Goal: Find specific page/section: Find specific page/section

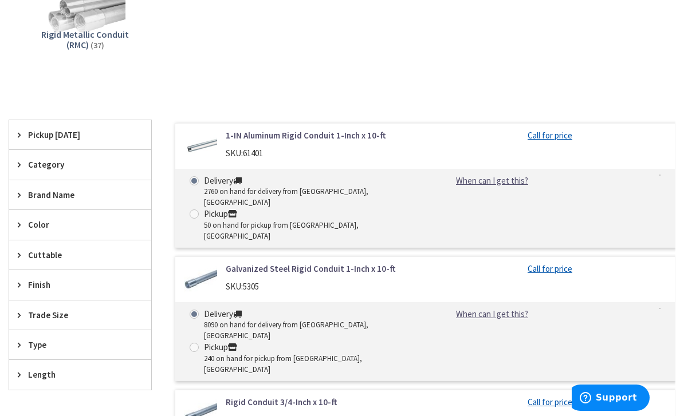
scroll to position [271, 0]
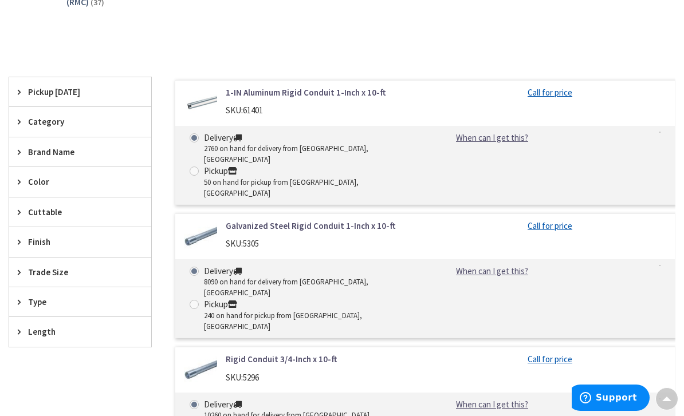
click at [24, 119] on icon at bounding box center [22, 121] width 9 height 9
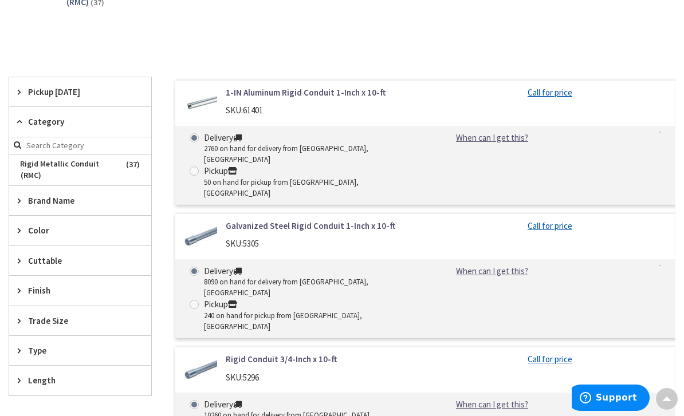
click at [19, 250] on div "Cuttable" at bounding box center [80, 260] width 142 height 29
click at [30, 313] on span "Finish" at bounding box center [74, 311] width 93 height 12
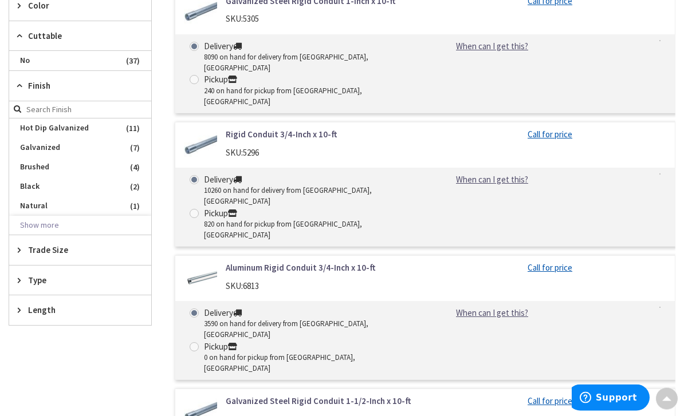
click at [25, 284] on div "Type" at bounding box center [80, 280] width 142 height 29
click at [23, 345] on icon at bounding box center [22, 347] width 9 height 9
click at [20, 248] on icon at bounding box center [22, 250] width 9 height 9
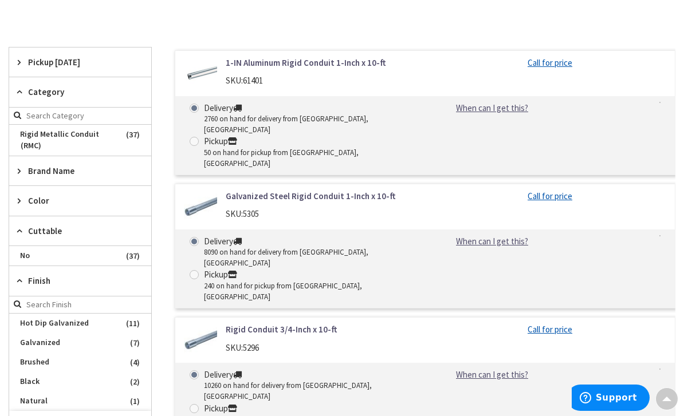
scroll to position [298, 0]
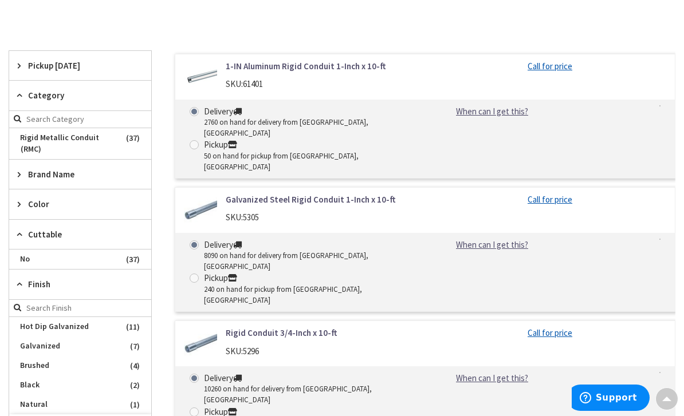
click at [21, 92] on icon at bounding box center [22, 95] width 9 height 9
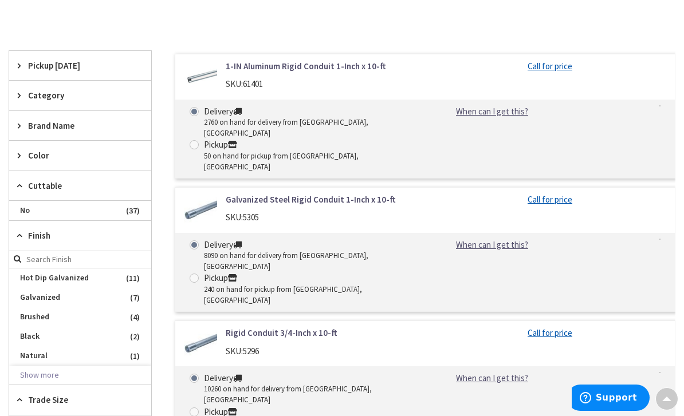
click at [27, 111] on div "Brand Name" at bounding box center [80, 125] width 142 height 29
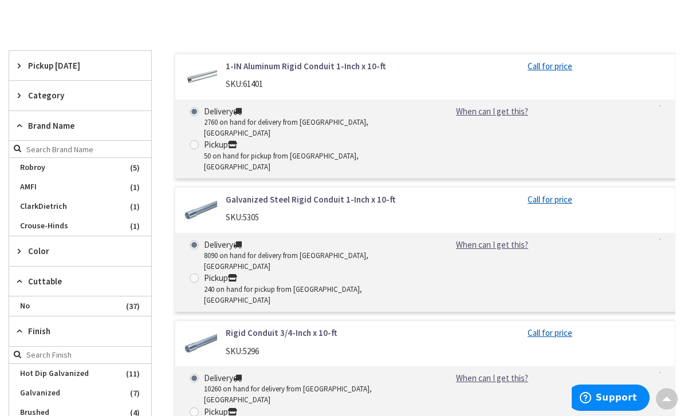
click at [19, 61] on icon at bounding box center [22, 65] width 9 height 9
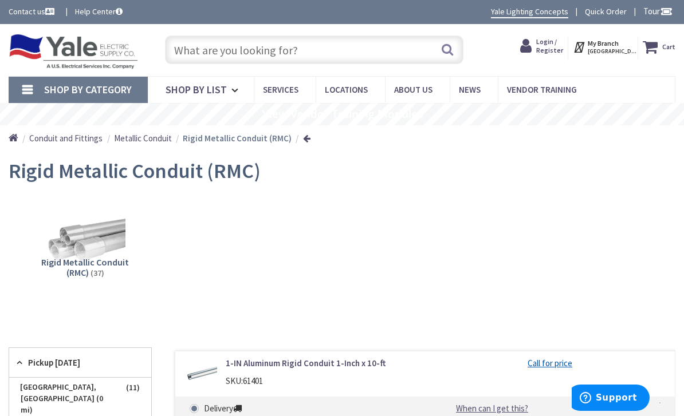
scroll to position [0, 0]
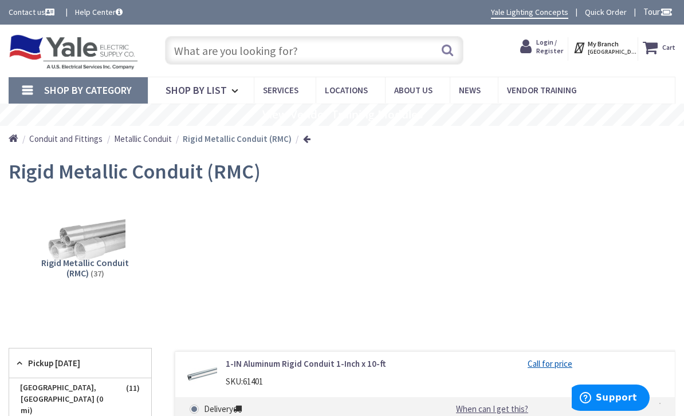
click at [134, 138] on span "Metallic Conduit" at bounding box center [143, 138] width 58 height 11
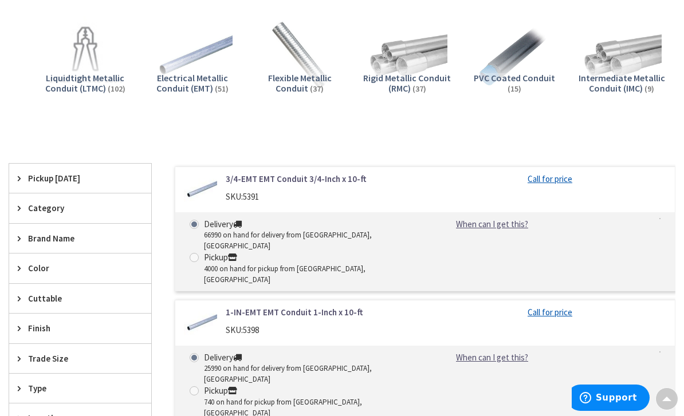
scroll to position [217, 0]
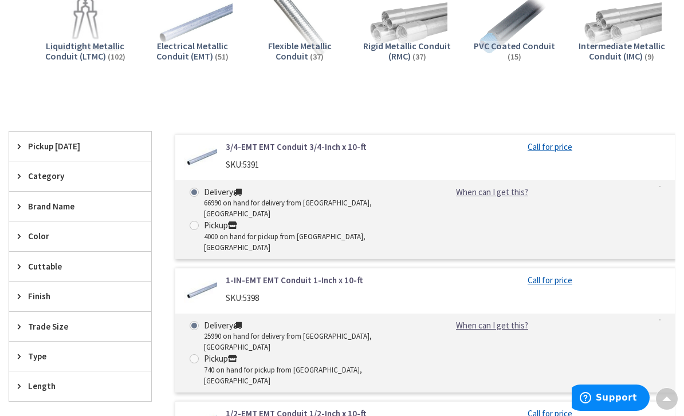
click at [30, 170] on span "Category" at bounding box center [74, 176] width 93 height 12
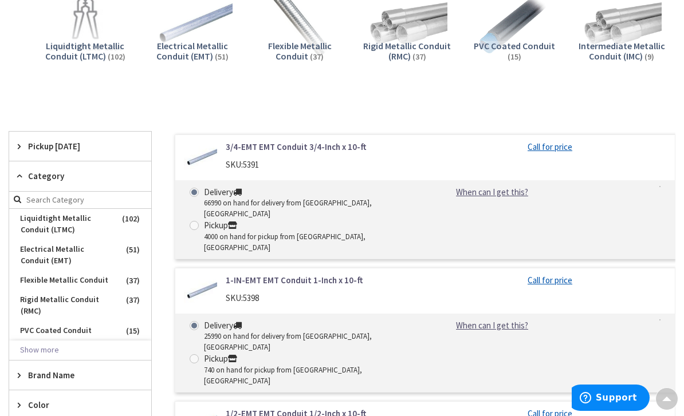
scroll to position [254, 0]
